Goal: Task Accomplishment & Management: Manage account settings

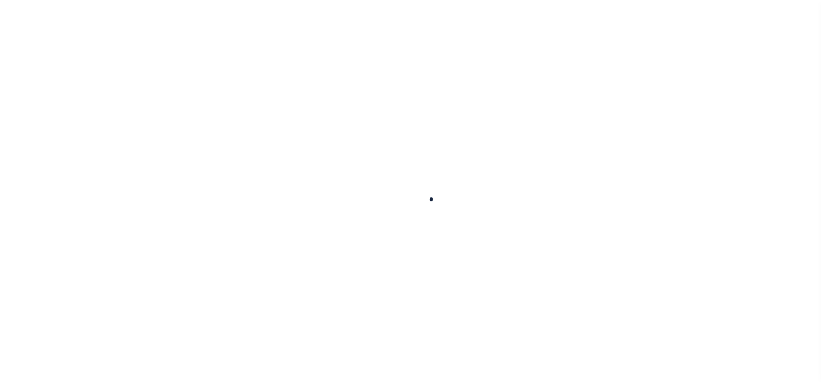
scroll to position [39, 0]
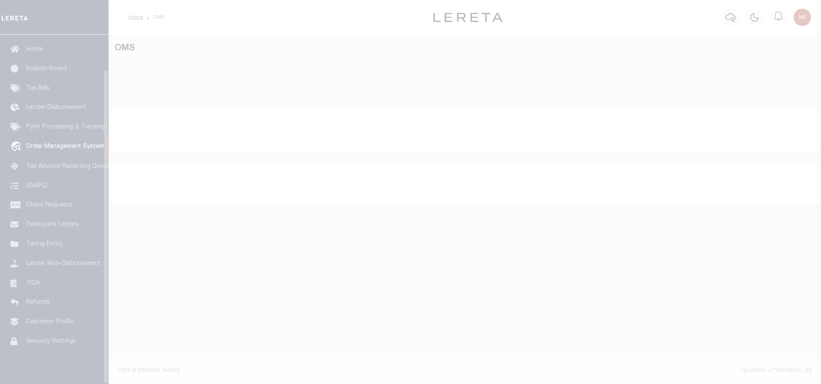
select select "200"
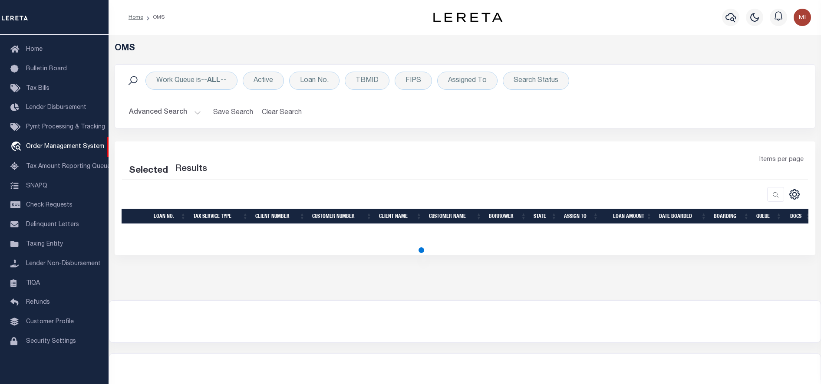
select select "200"
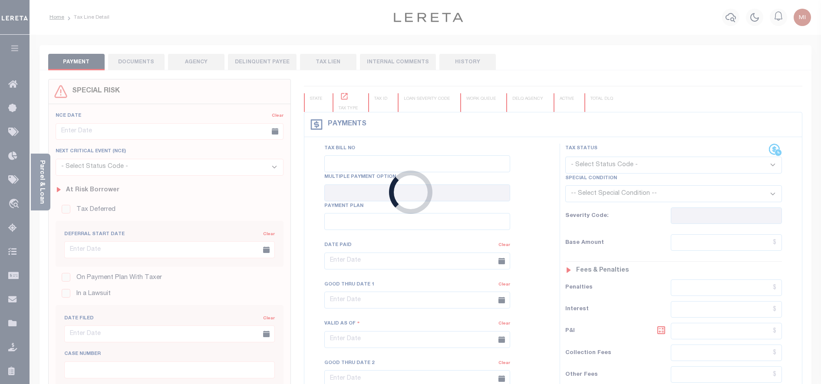
type input "12/20/2022"
type input "$508.26"
type input "$0"
select select "PIF"
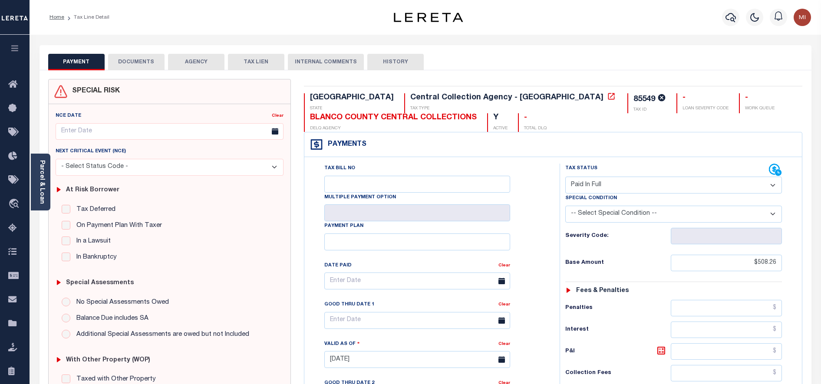
click at [135, 61] on button "DOCUMENTS" at bounding box center [136, 62] width 56 height 16
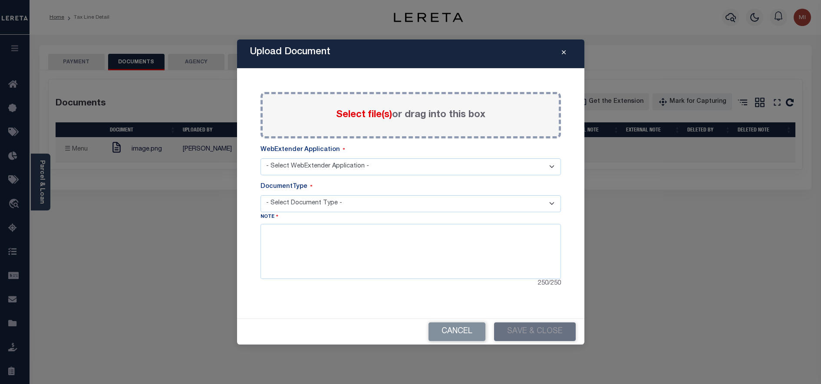
click at [463, 166] on select "- Select WebExtender Application - Services Borrower Correspondence" at bounding box center [410, 166] width 300 height 17
click at [448, 203] on select "- Select Document Type -" at bounding box center [410, 203] width 300 height 17
click at [561, 52] on button "Close" at bounding box center [563, 54] width 15 height 10
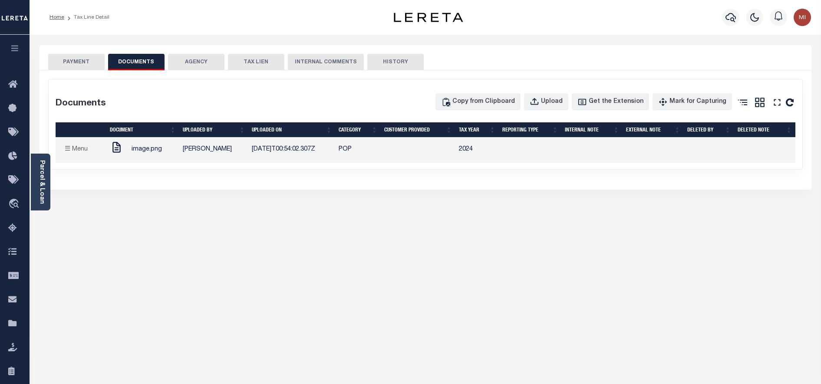
click at [327, 101] on div "Copy from Clipboard Upload Get the Extension Mark for Capturing Got it Print" at bounding box center [519, 104] width 565 height 22
click at [14, 50] on icon "button" at bounding box center [15, 48] width 10 height 8
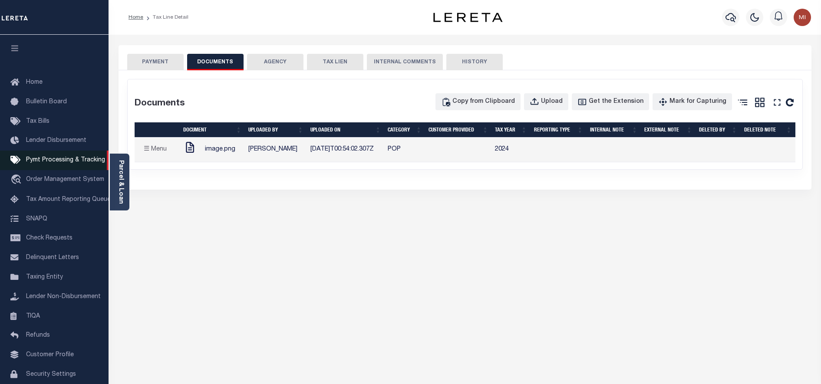
click at [39, 161] on span "Pymt Processing & Tracking" at bounding box center [65, 160] width 79 height 6
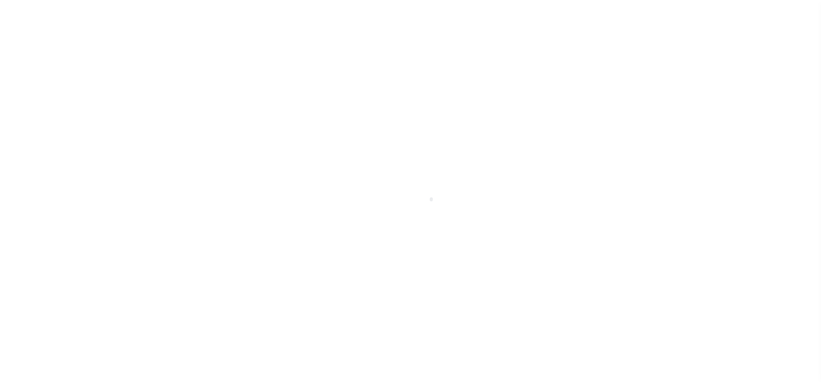
scroll to position [39, 0]
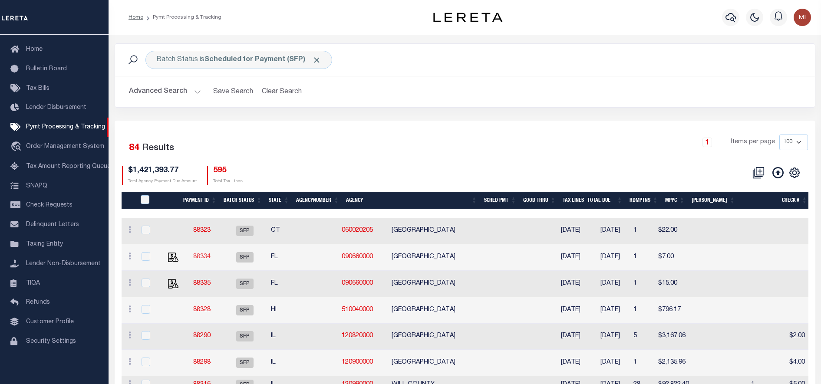
click at [206, 257] on link "88334" at bounding box center [201, 257] width 17 height 6
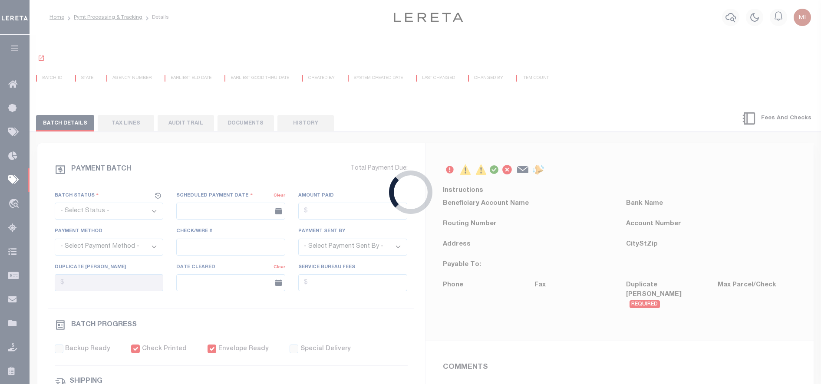
select select "SFP"
type input "11/18/2025"
checkbox input "true"
select select "FDX"
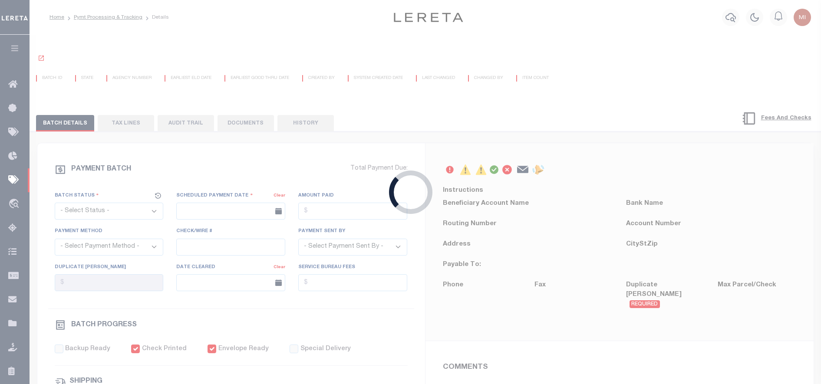
type input "$41.59"
type input "794917523280"
select select
type input "1"
radio input "true"
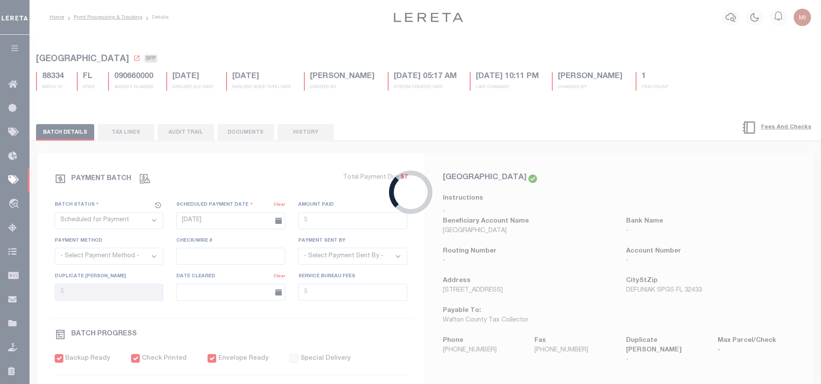
select select "CAC"
type input "03/22/2018"
type input "$6,146"
select select "CHK"
type input "37442"
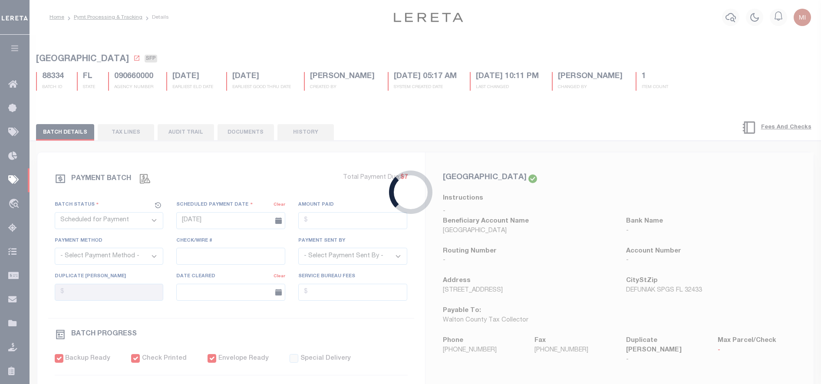
select select
type input "03/28/2018"
checkbox input "true"
type input "03/22/2018"
type input "$13.27"
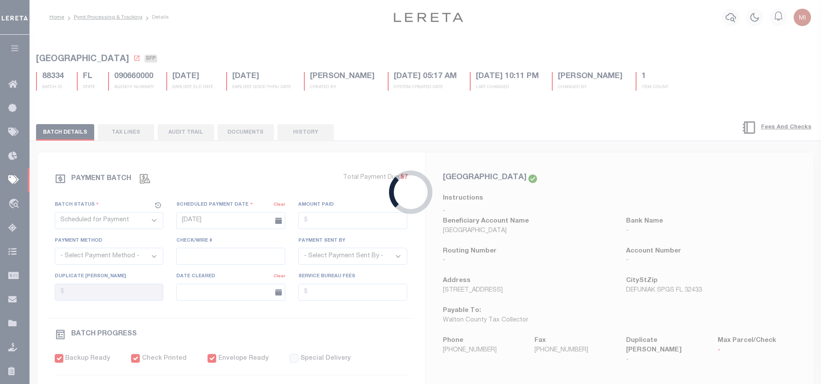
type input "423448868201"
type input "B.BELLANO"
select select "PAP"
type input "03/25/2018"
select select "1"
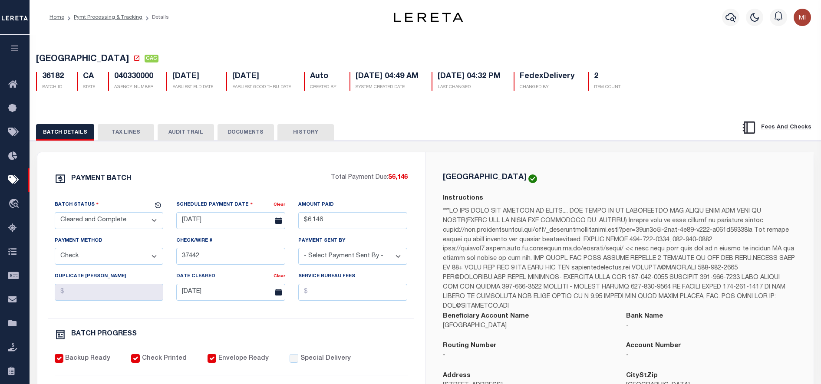
click at [242, 133] on button "DOCUMENTS" at bounding box center [245, 132] width 56 height 16
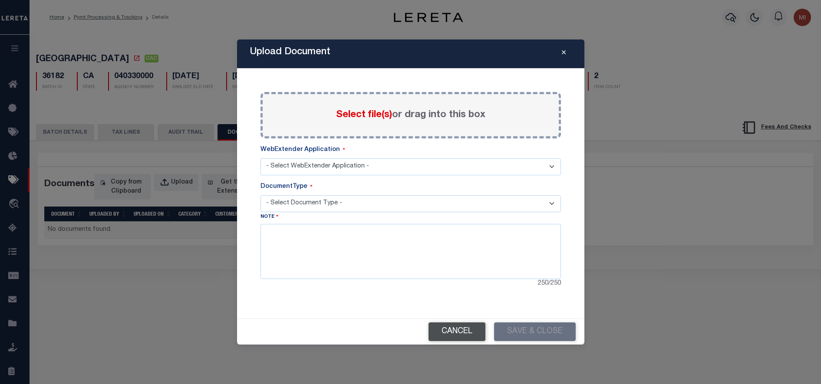
click at [455, 331] on button "Cancel" at bounding box center [456, 331] width 57 height 19
